Goal: Navigation & Orientation: Find specific page/section

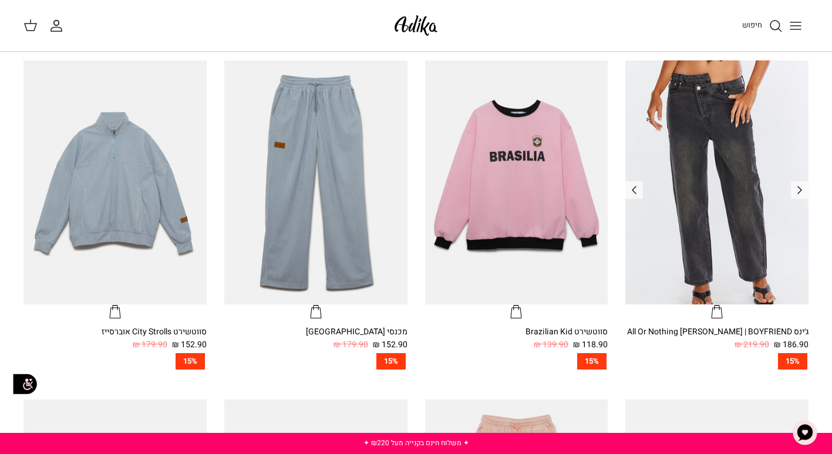
scroll to position [352, 0]
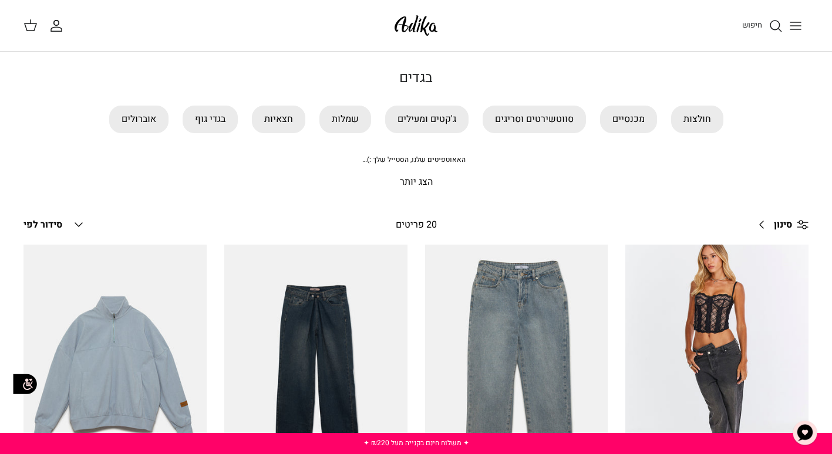
click at [801, 23] on icon "Toggle menu" at bounding box center [795, 26] width 14 height 14
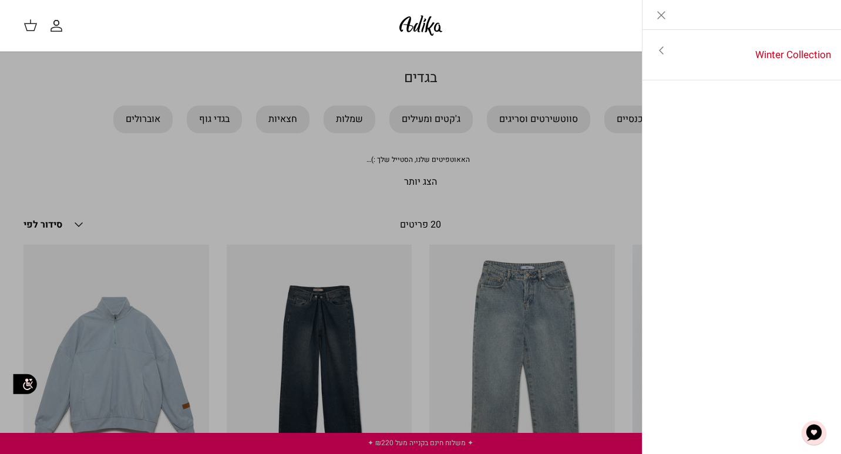
drag, startPoint x: 663, startPoint y: 15, endPoint x: 616, endPoint y: 52, distance: 60.2
click at [663, 15] on icon "Close" at bounding box center [661, 15] width 14 height 14
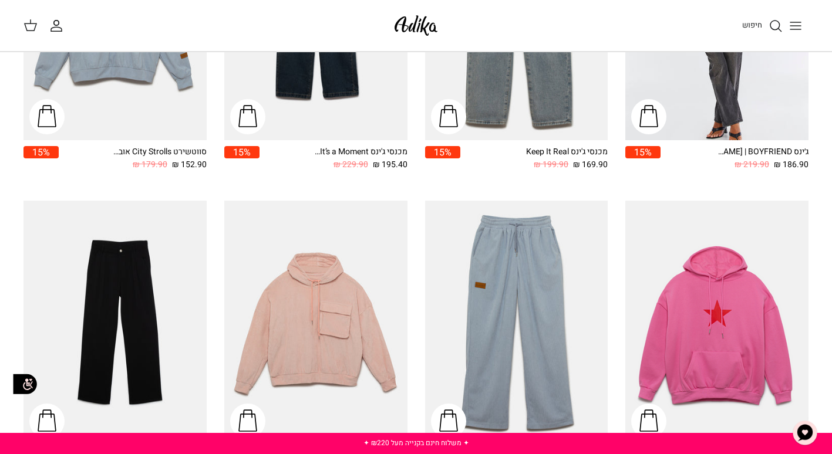
scroll to position [352, 0]
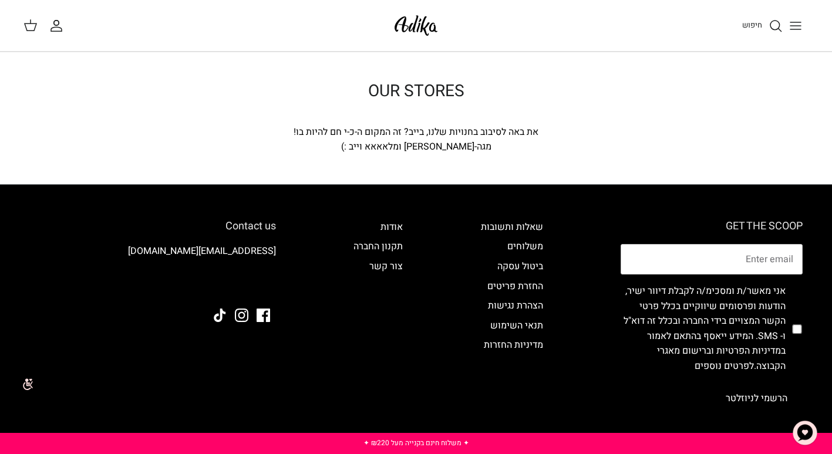
scroll to position [88, 0]
